Goal: Check status

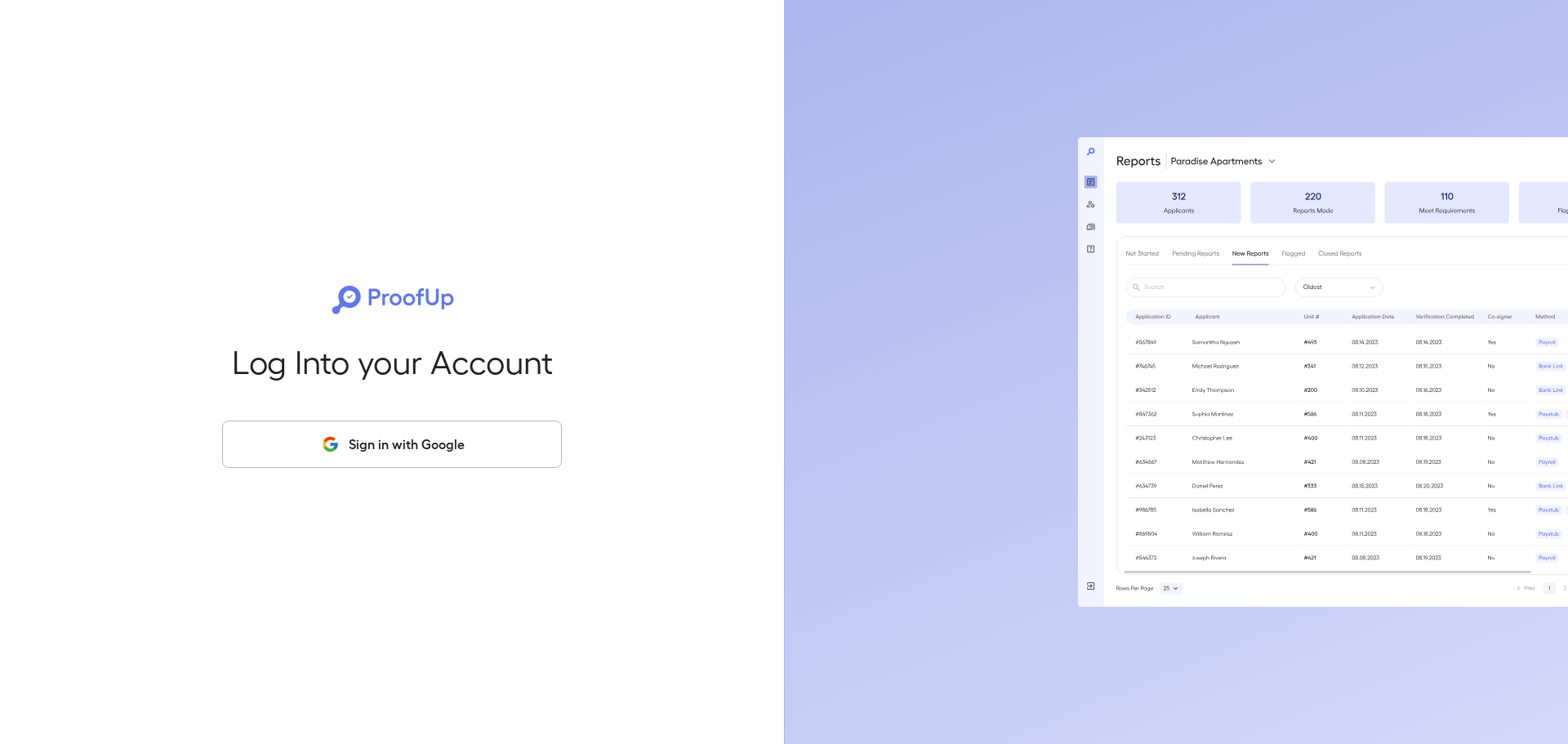
click at [405, 453] on button "Sign in with Google" at bounding box center [392, 444] width 340 height 47
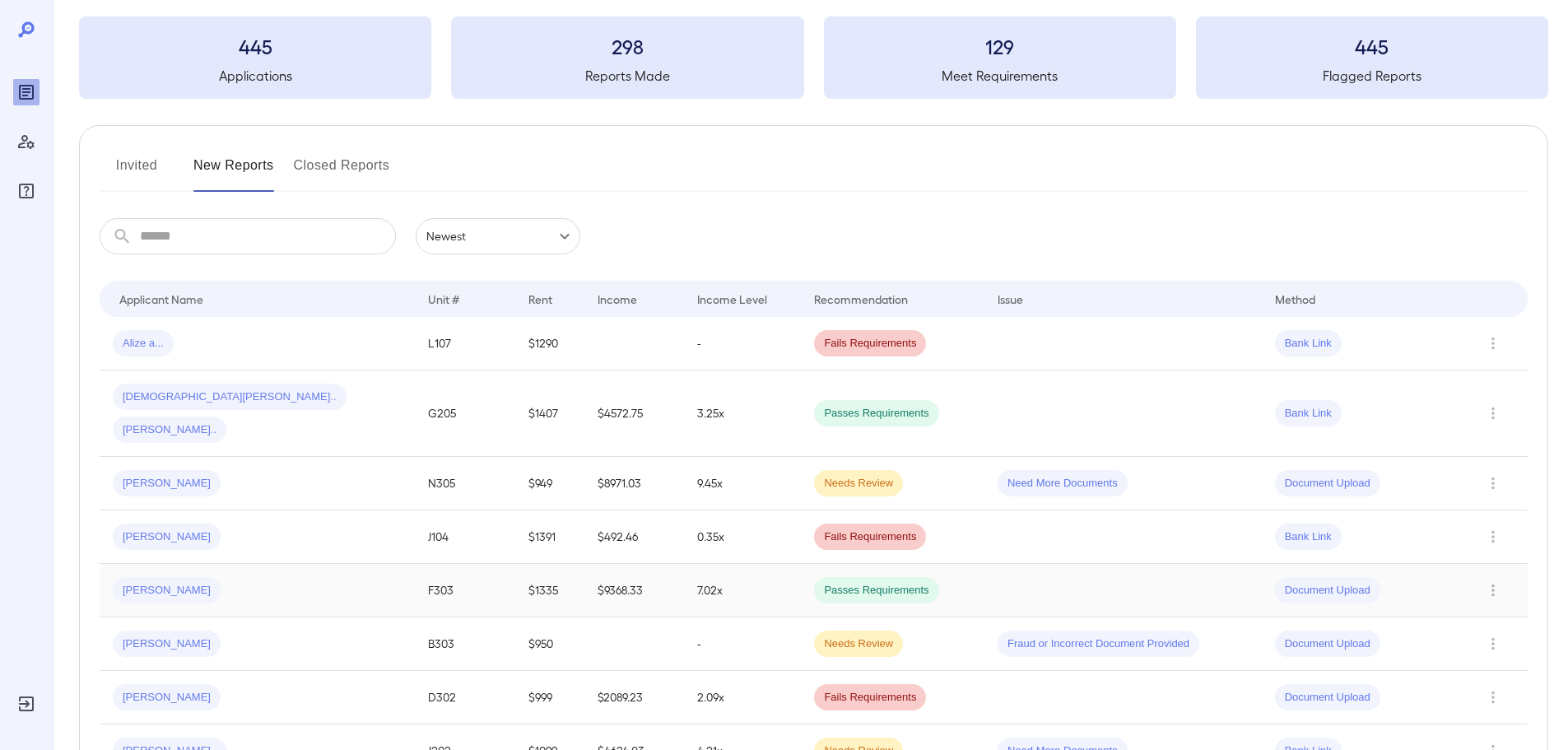
scroll to position [247, 0]
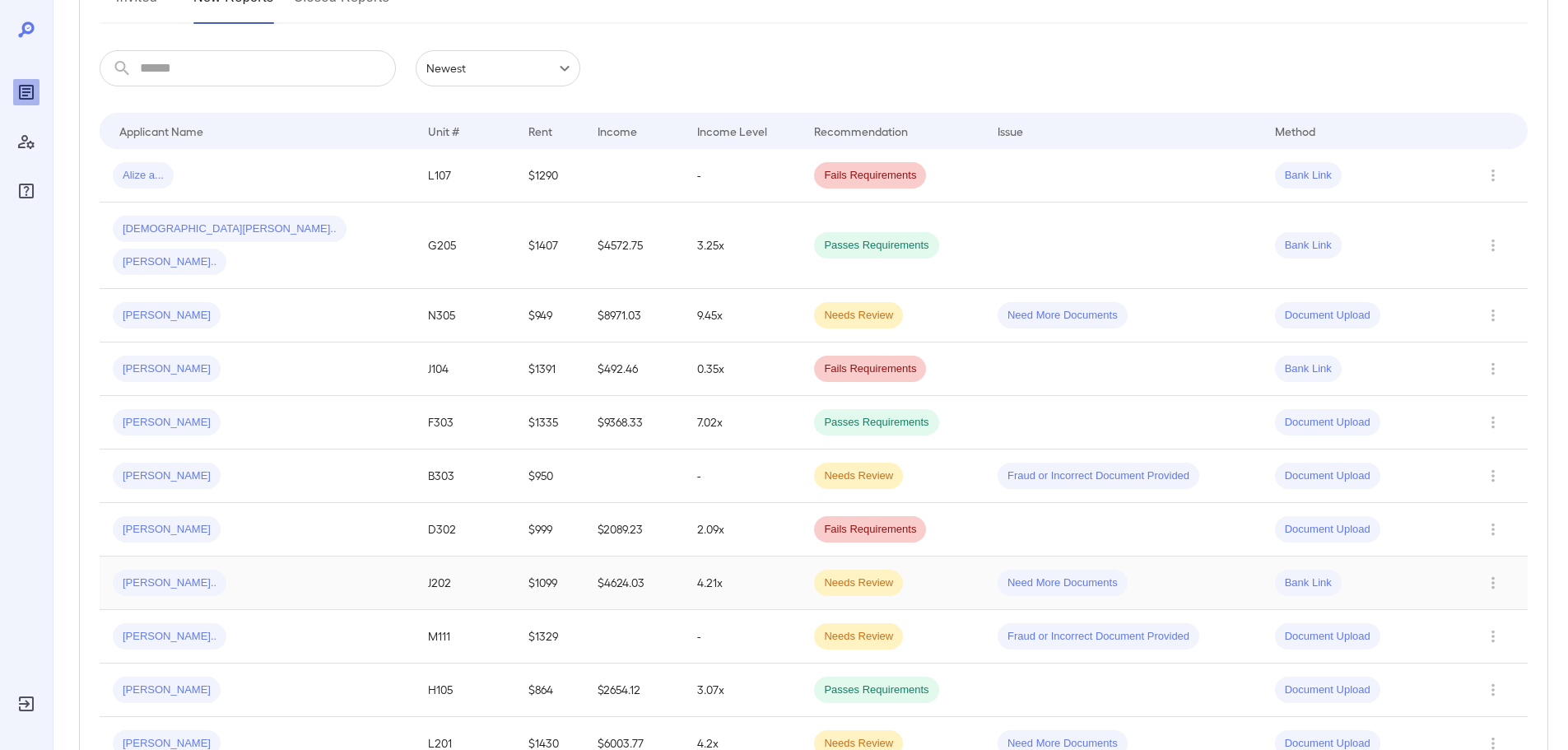
click at [998, 575] on span "Need More Documents" at bounding box center [1062, 583] width 130 height 15
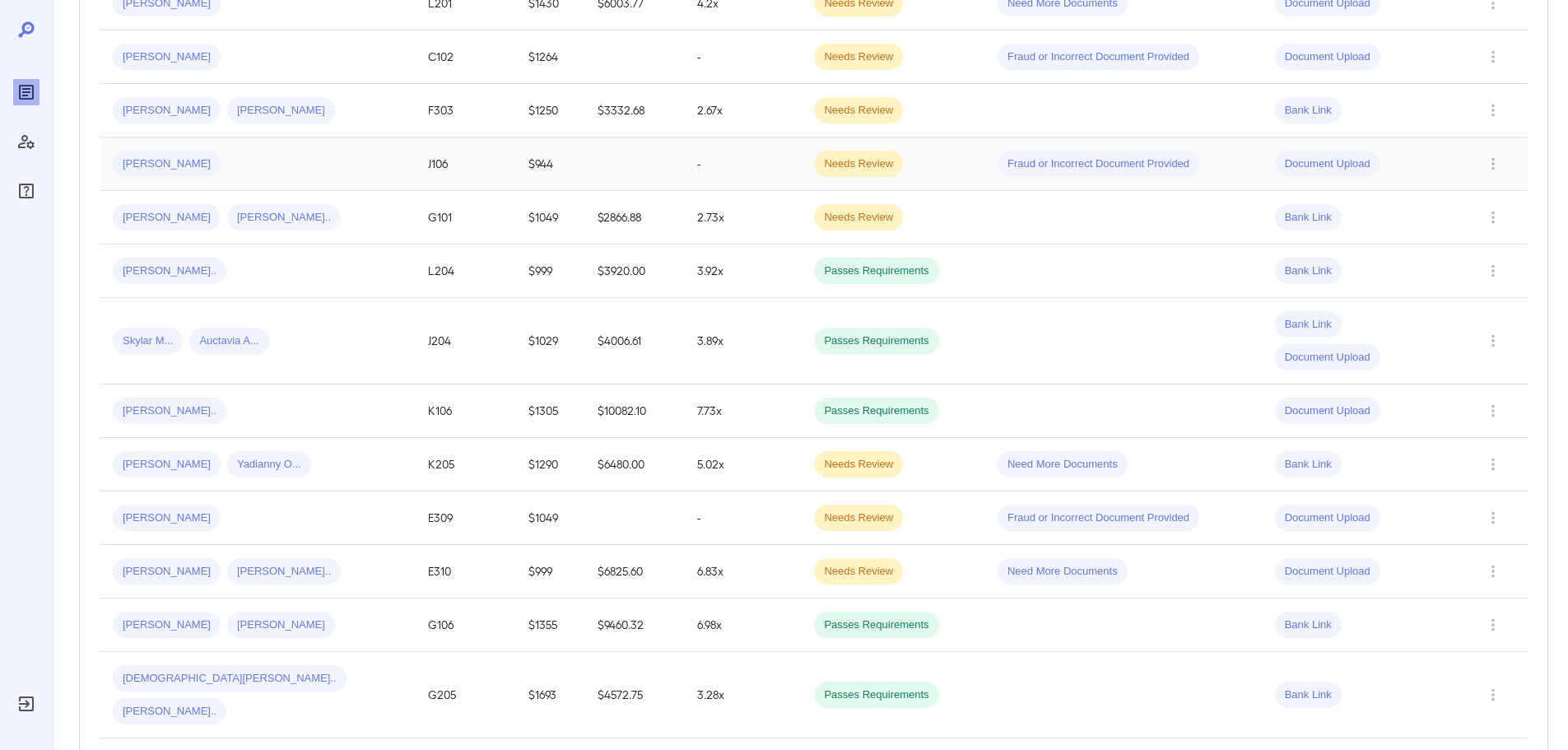
scroll to position [988, 0]
